Goal: Task Accomplishment & Management: Manage account settings

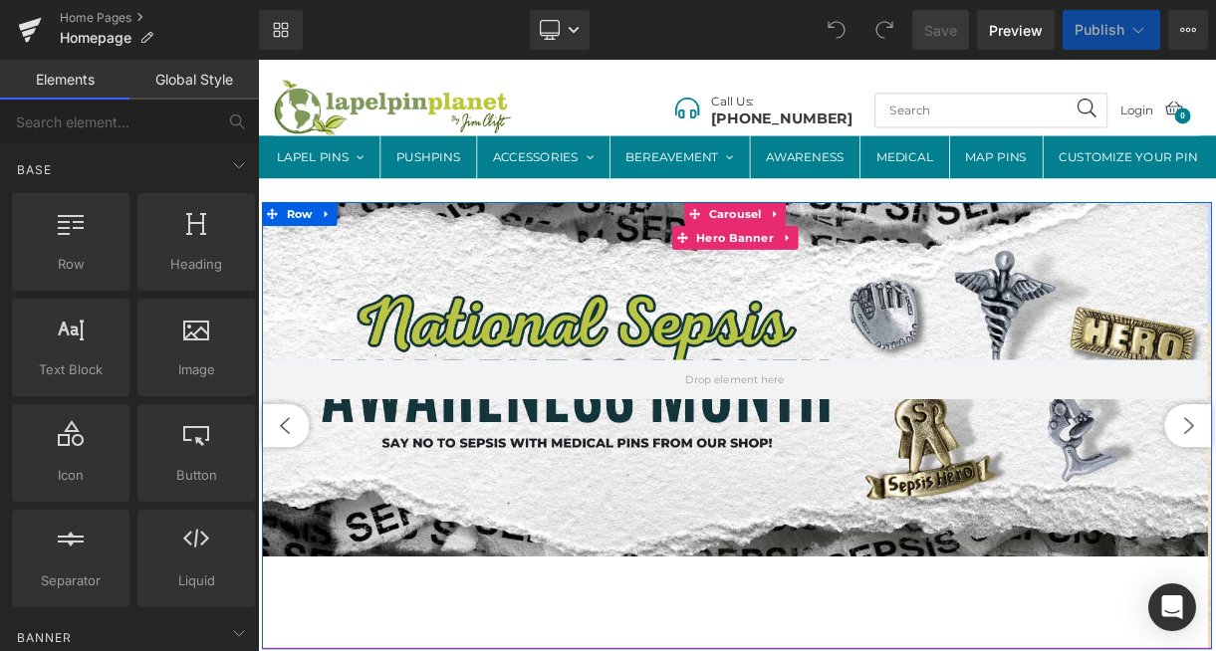
click at [702, 473] on div at bounding box center [858, 462] width 1190 height 446
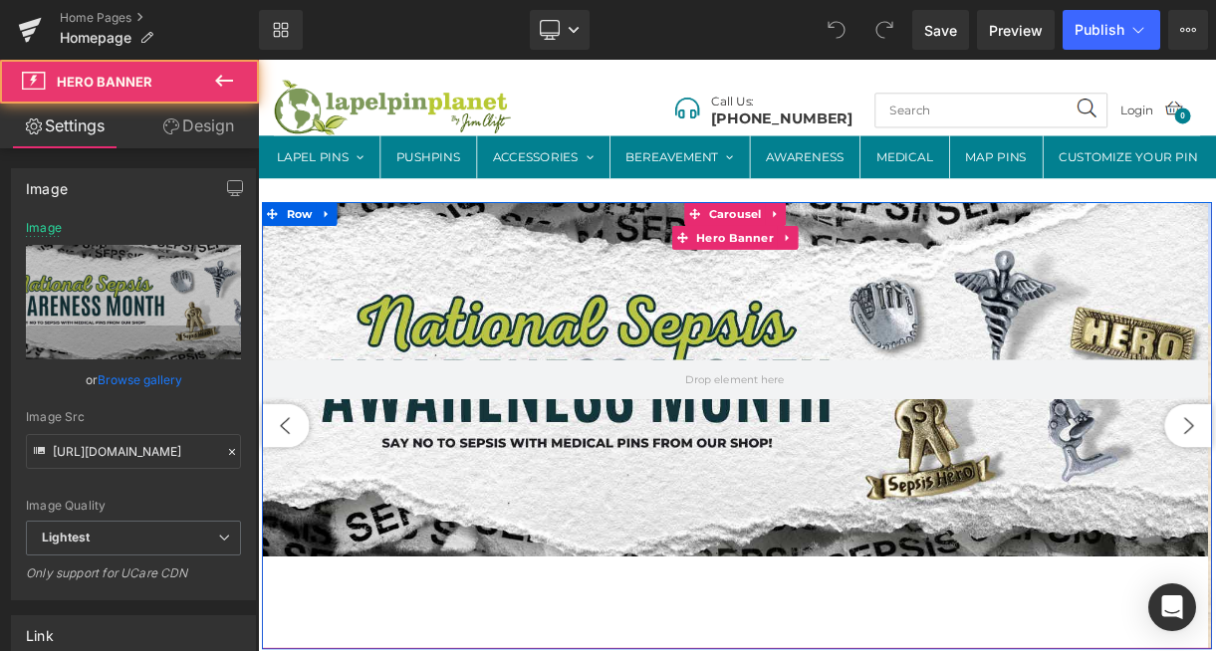
click at [447, 347] on div at bounding box center [858, 462] width 1190 height 446
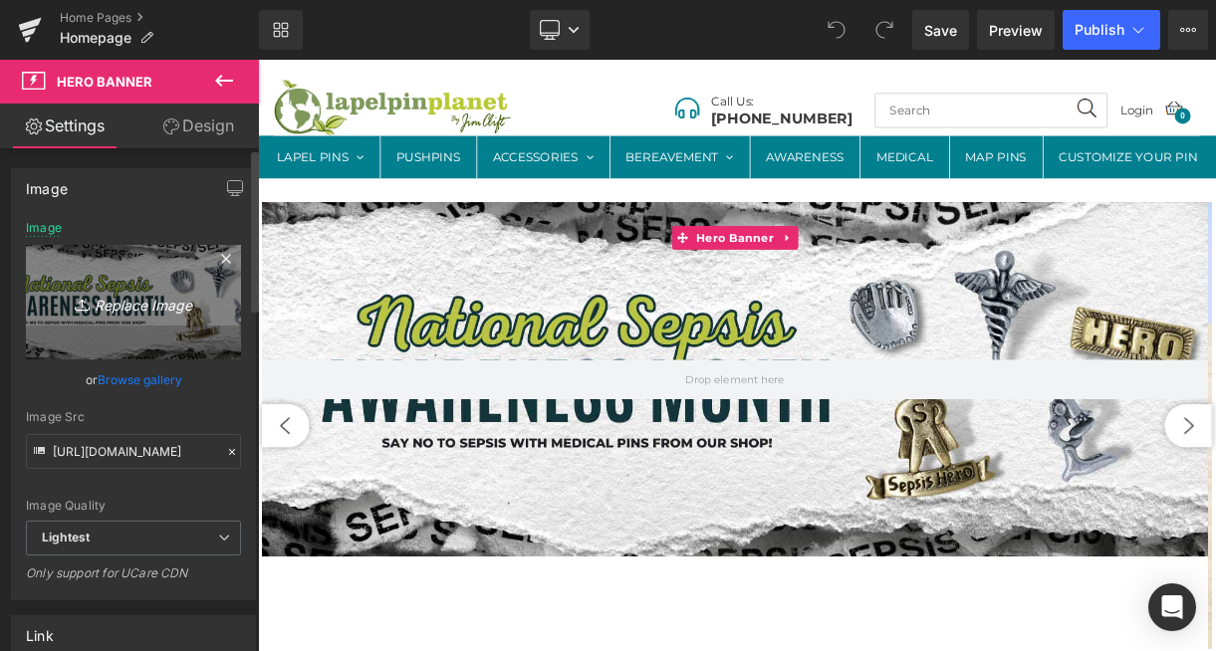
click at [151, 310] on icon "Replace Image" at bounding box center [133, 302] width 159 height 25
type input "C:\fakepath\LPP - [MEDICAL_DATA] Month Banner 2025 (1600 × 600 px) (1).png"
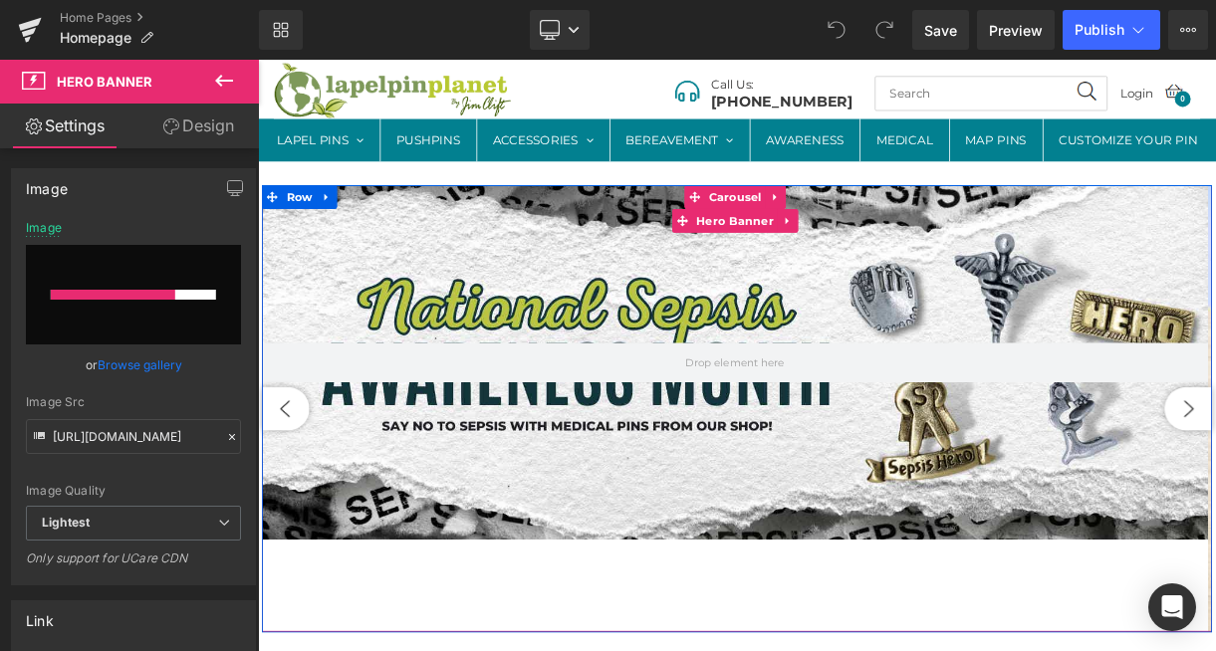
scroll to position [66, 0]
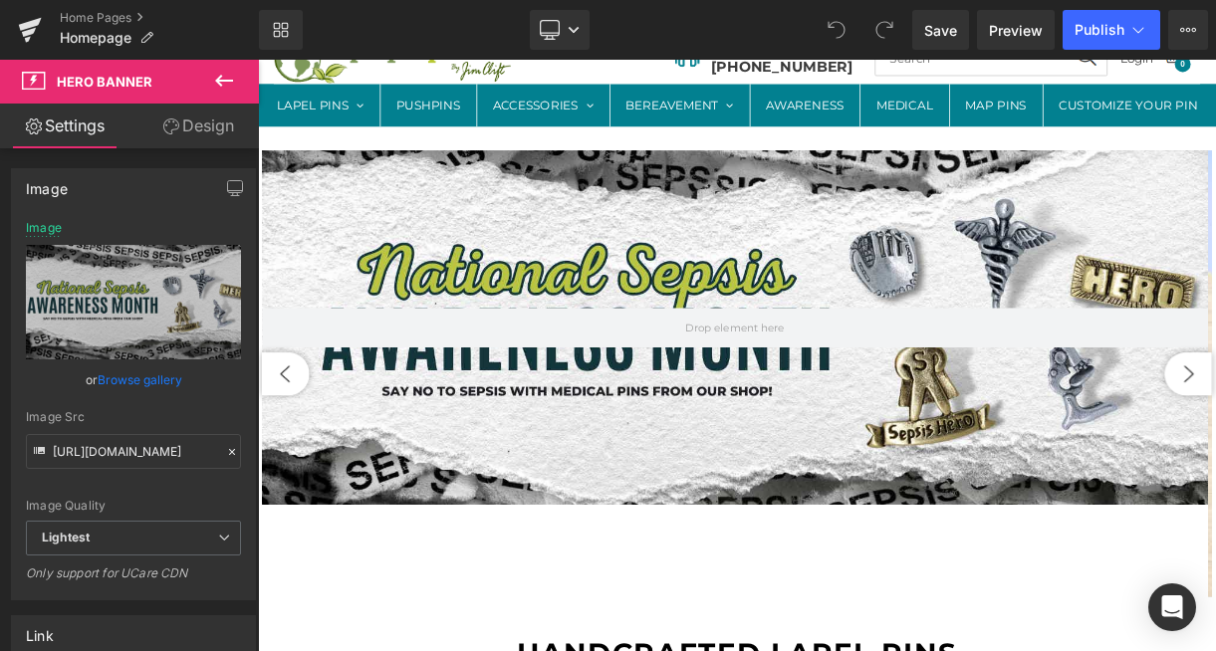
type input "[URL][DOMAIN_NAME]"
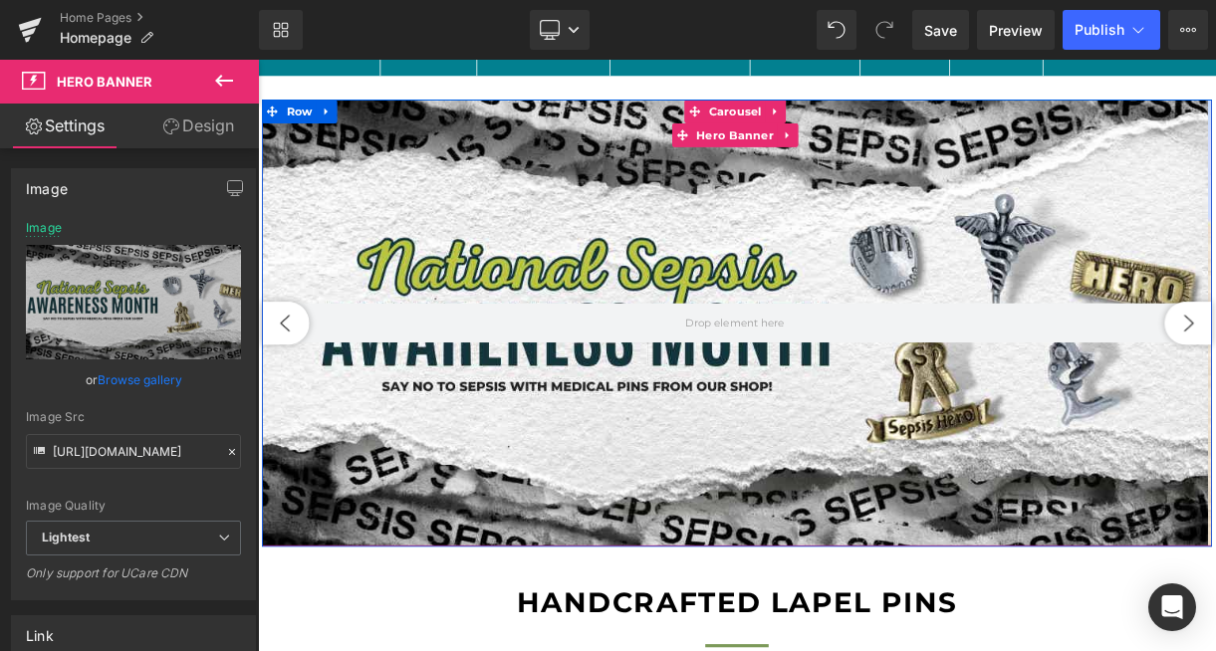
scroll to position [54, 0]
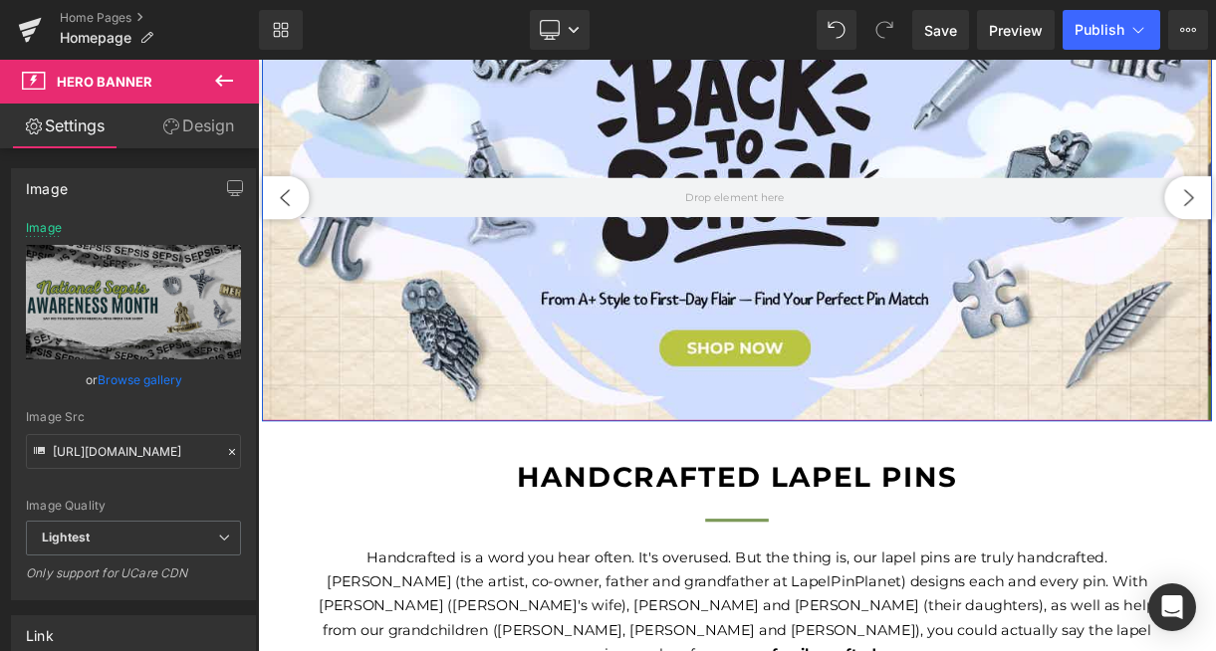
scroll to position [0, 0]
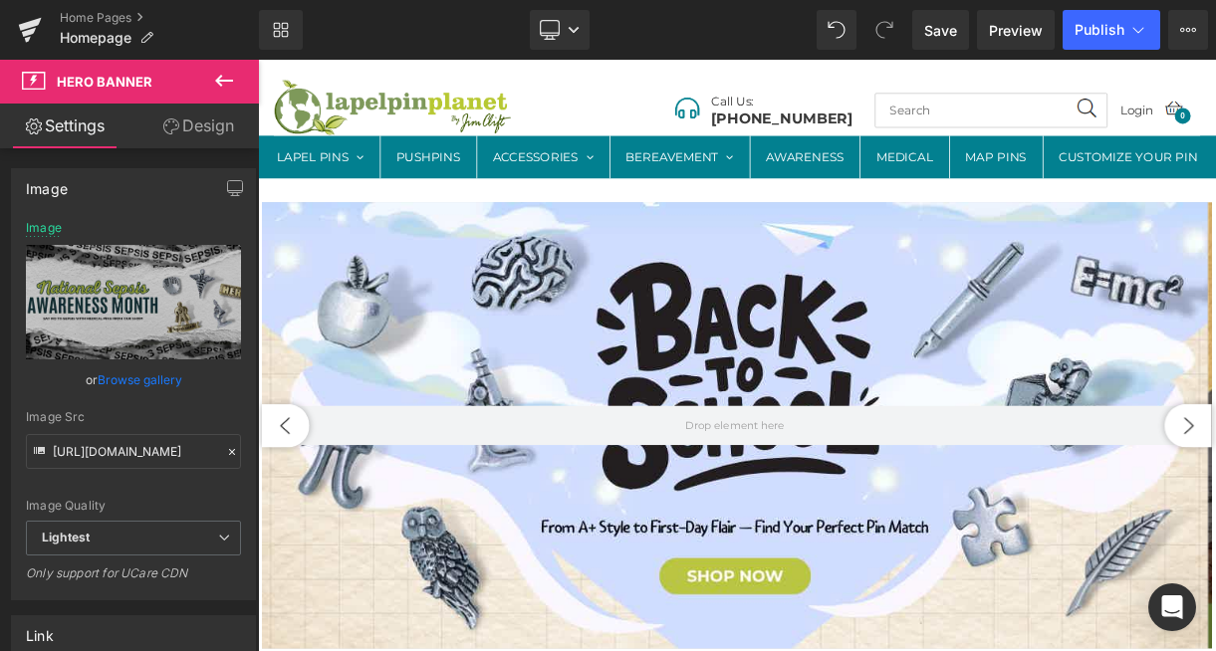
click at [830, 304] on div "Hero Banner Hero Banner" at bounding box center [860, 520] width 1195 height 563
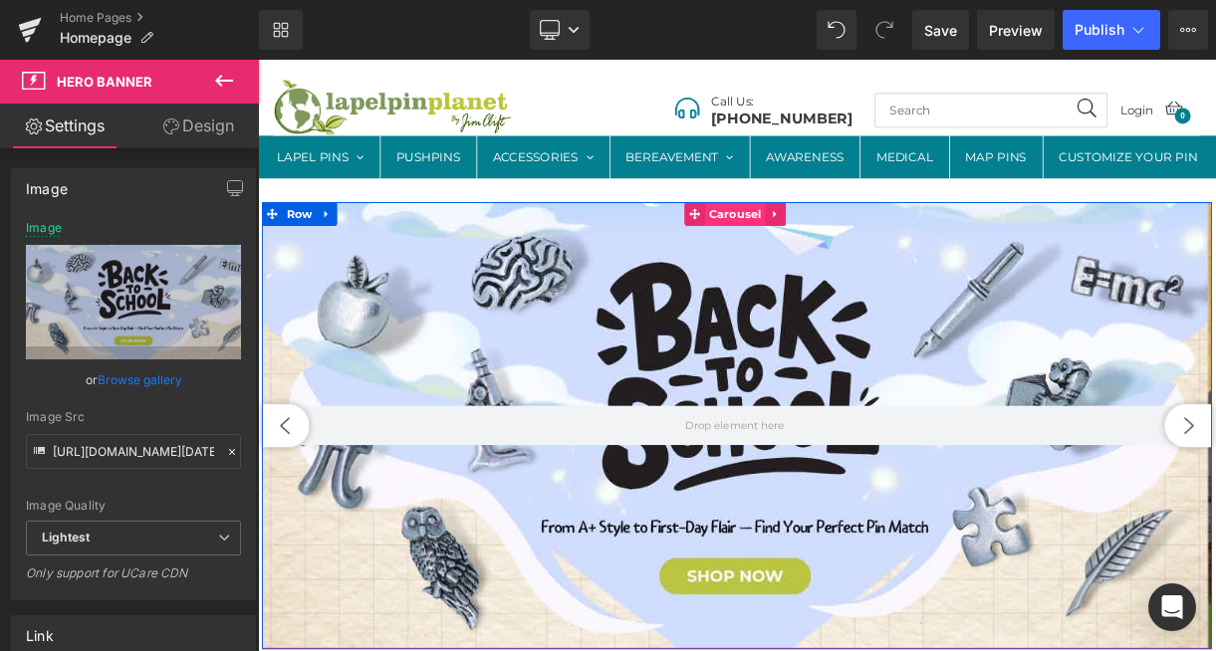
click at [848, 269] on span "Carousel" at bounding box center [858, 254] width 76 height 30
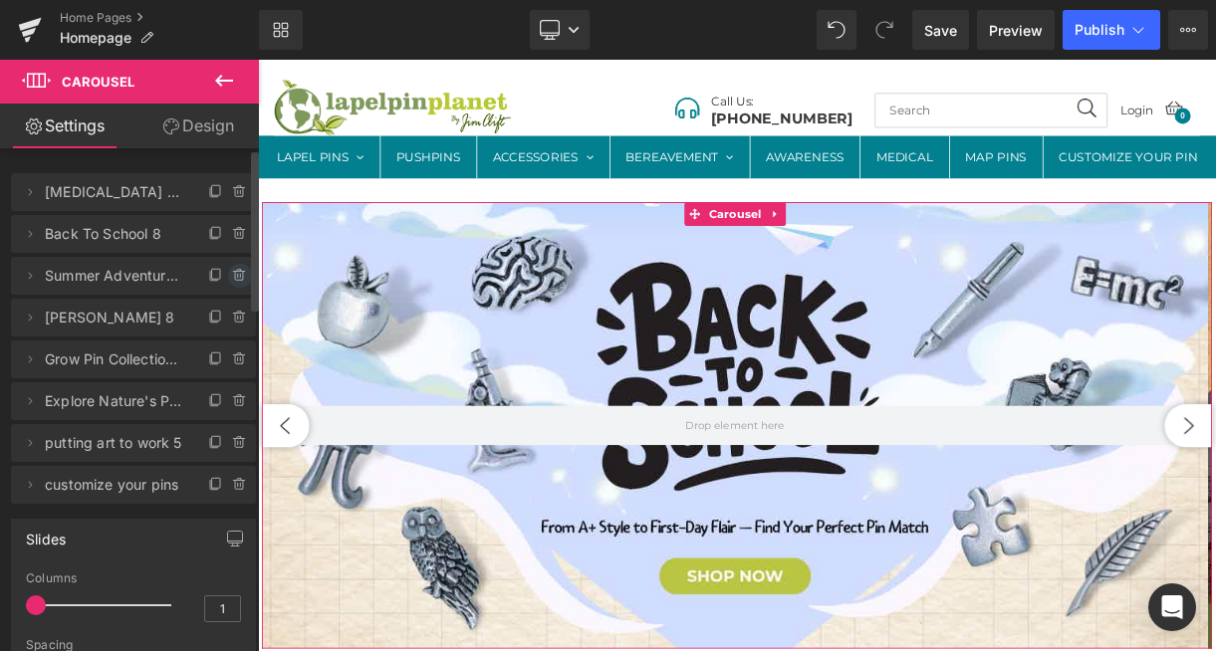
click at [232, 278] on icon at bounding box center [240, 276] width 16 height 16
click at [201, 277] on button "Delete" at bounding box center [218, 277] width 63 height 26
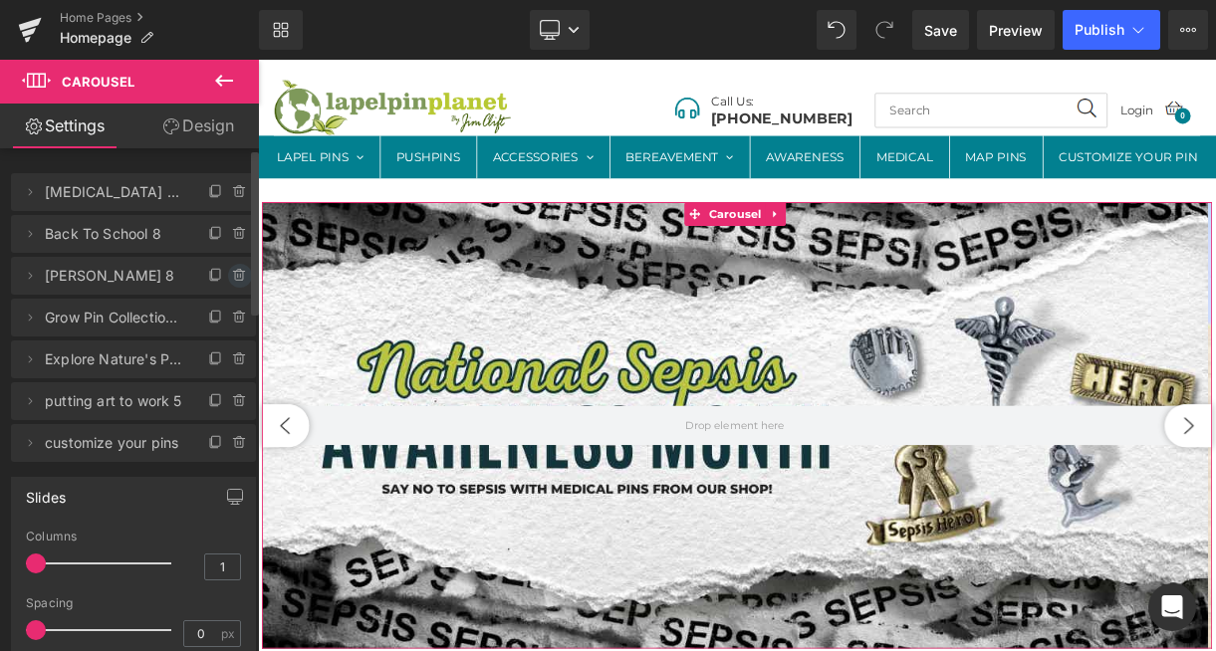
click at [232, 278] on icon at bounding box center [240, 276] width 16 height 16
click at [211, 278] on button "Delete" at bounding box center [218, 277] width 63 height 26
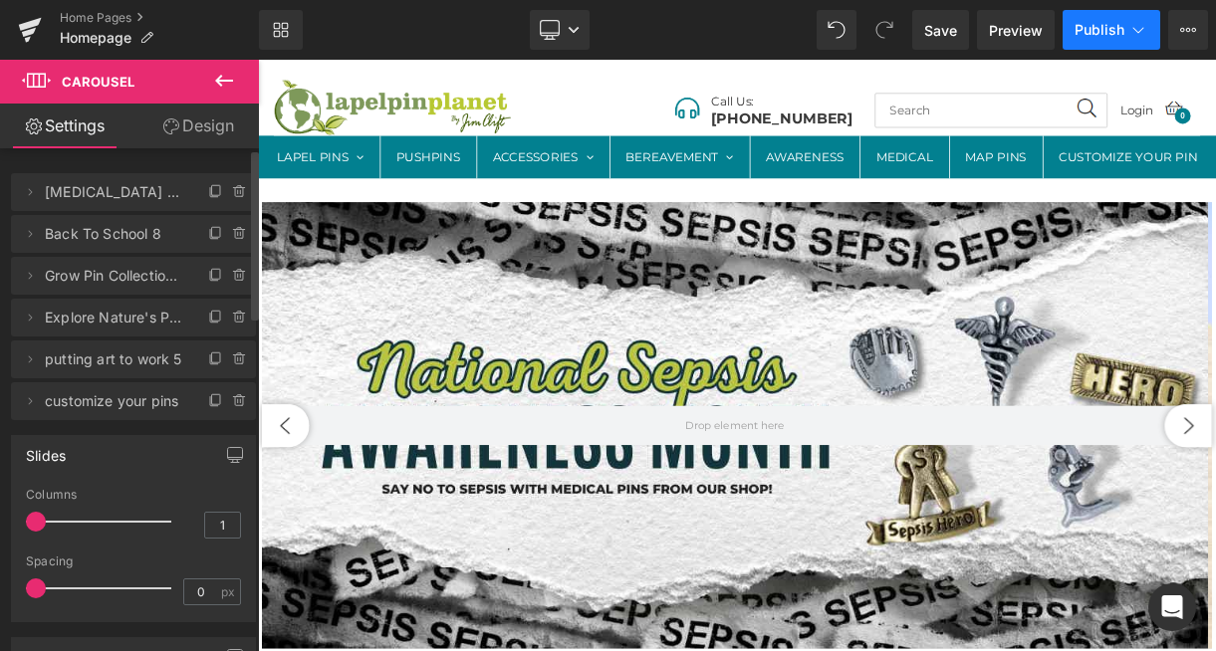
click at [1108, 34] on span "Publish" at bounding box center [1099, 30] width 50 height 16
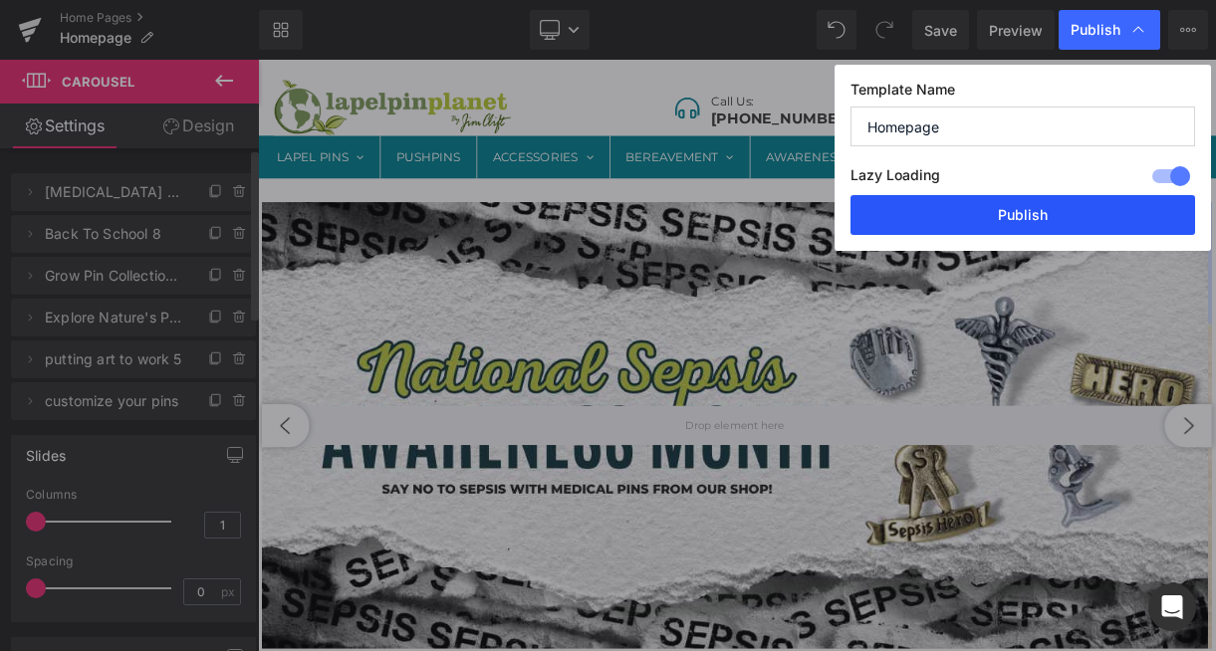
click at [955, 217] on button "Publish" at bounding box center [1022, 215] width 345 height 40
